Goal: Communication & Community: Answer question/provide support

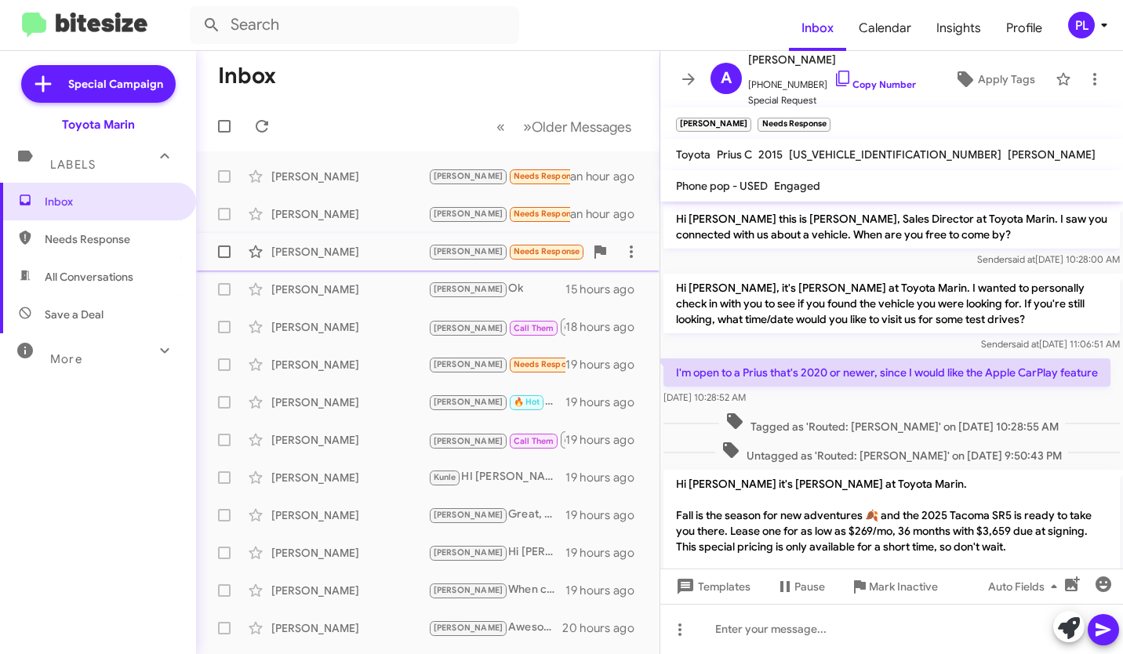
scroll to position [249, 0]
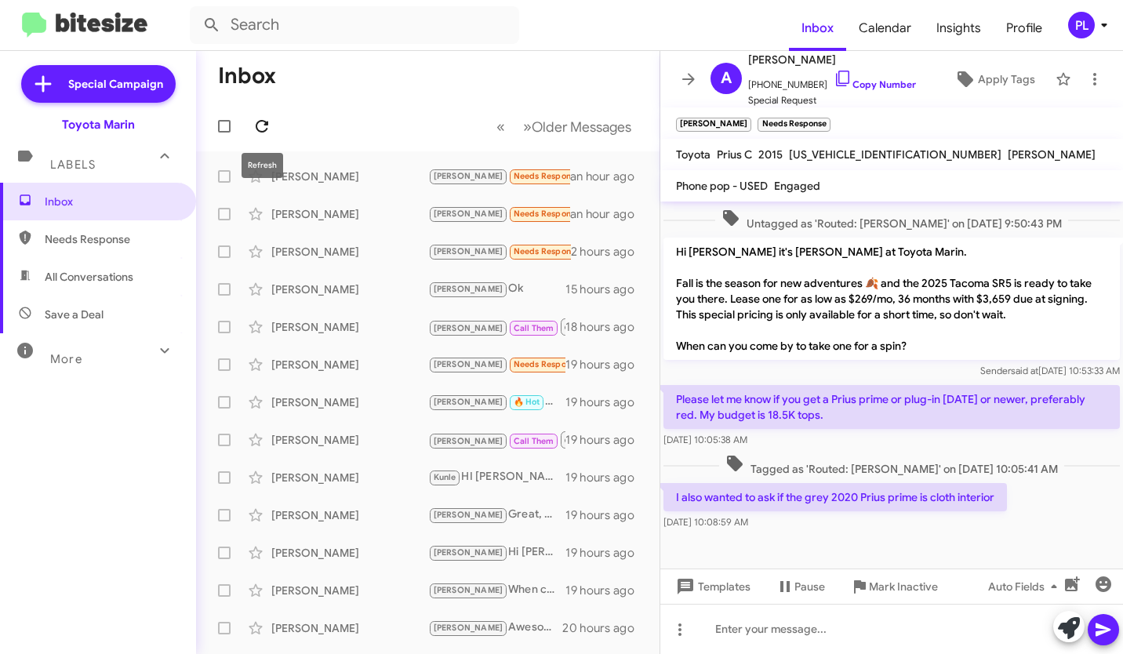
click at [256, 136] on button at bounding box center [261, 126] width 31 height 31
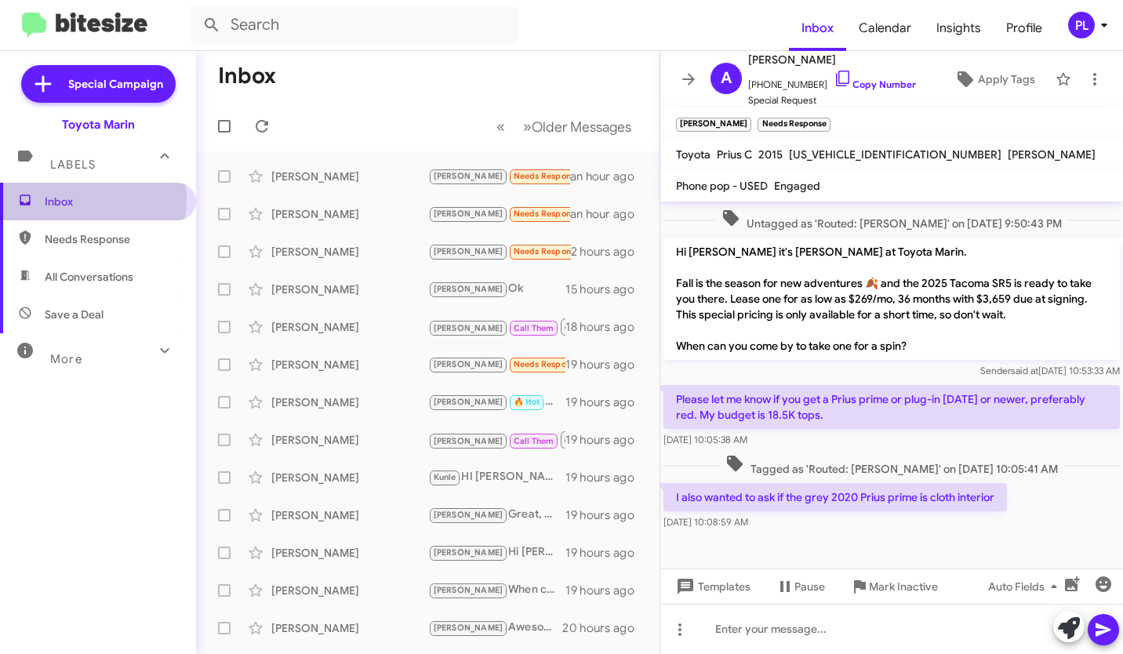
click at [84, 199] on span "Inbox" at bounding box center [111, 202] width 133 height 16
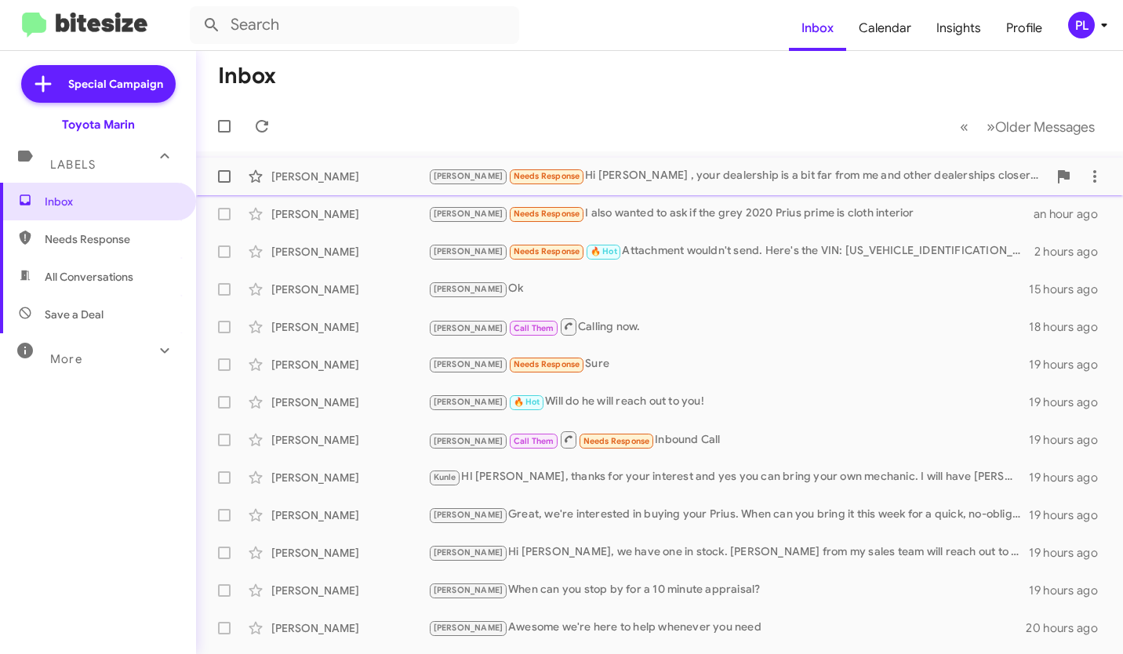
click at [598, 176] on div "[PERSON_NAME] Needs Response Hi [PERSON_NAME] , your dealership is a bit far fr…" at bounding box center [738, 176] width 620 height 18
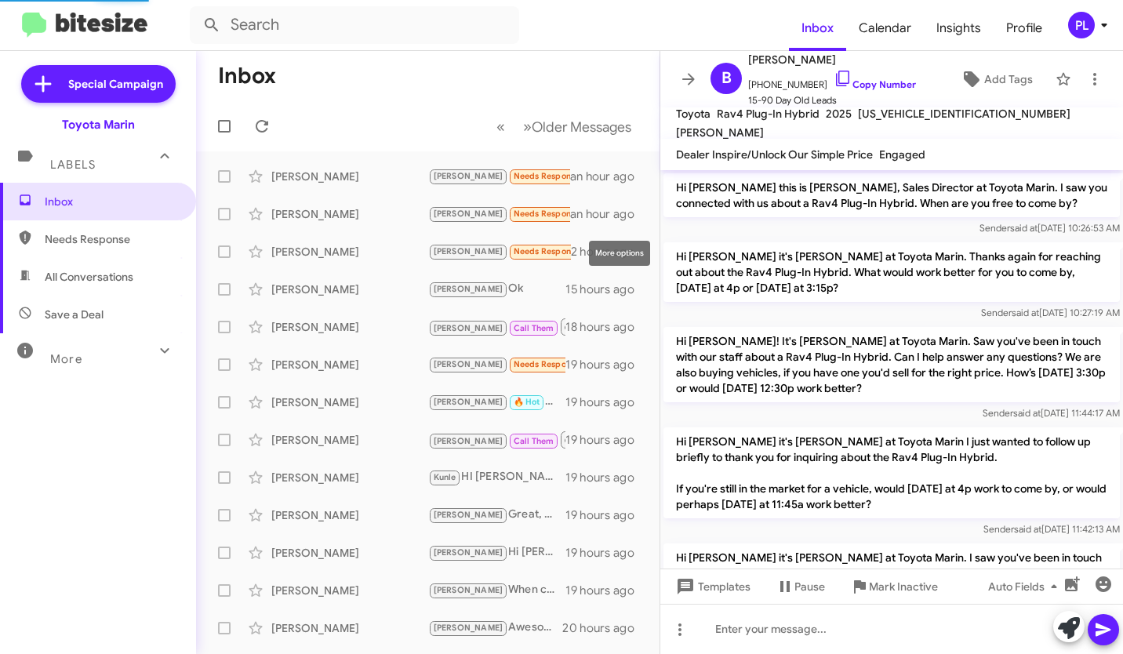
scroll to position [469, 0]
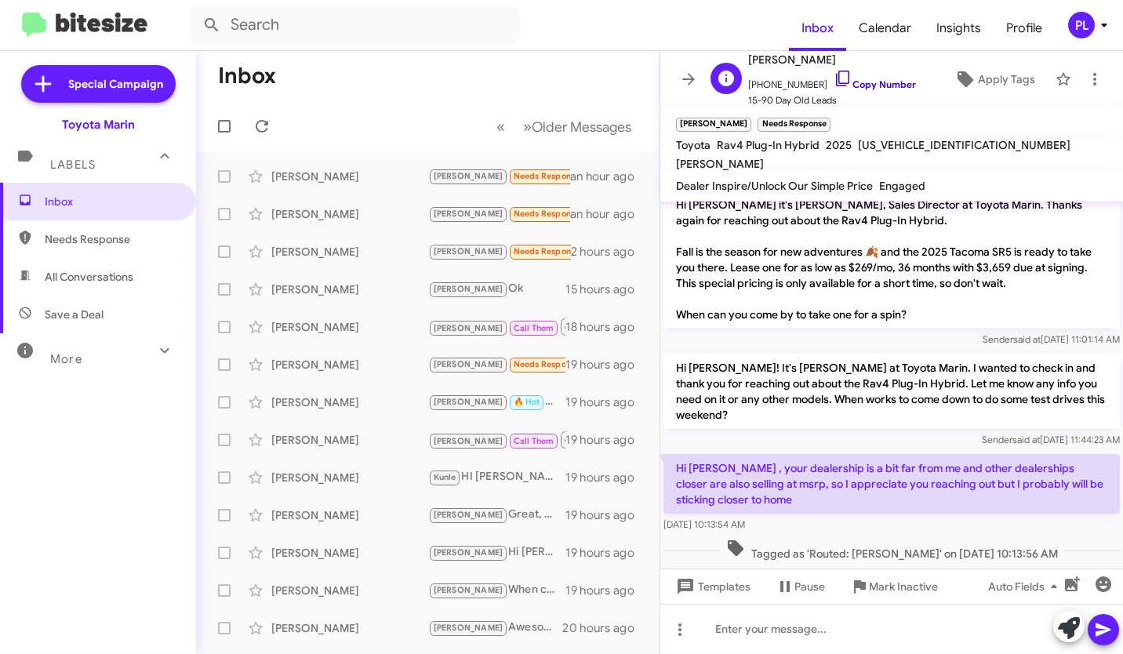
click at [834, 79] on icon at bounding box center [843, 78] width 19 height 19
click at [374, 402] on div "[PERSON_NAME]" at bounding box center [349, 403] width 157 height 16
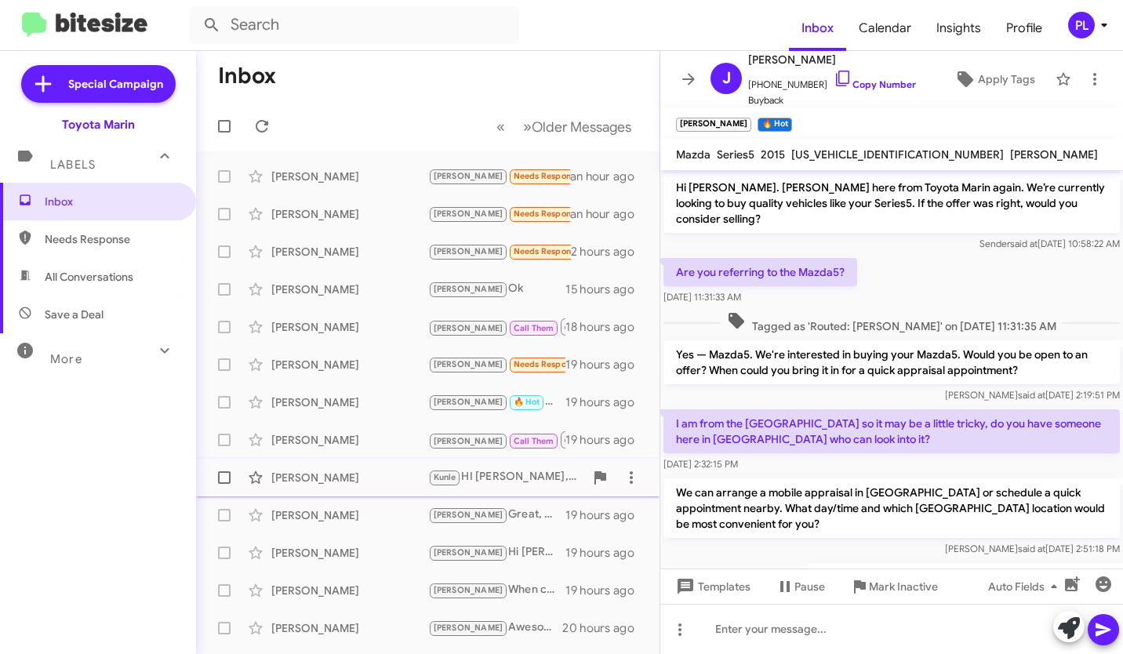
click at [348, 479] on div "[PERSON_NAME]" at bounding box center [349, 478] width 157 height 16
